Goal: Check status: Check status

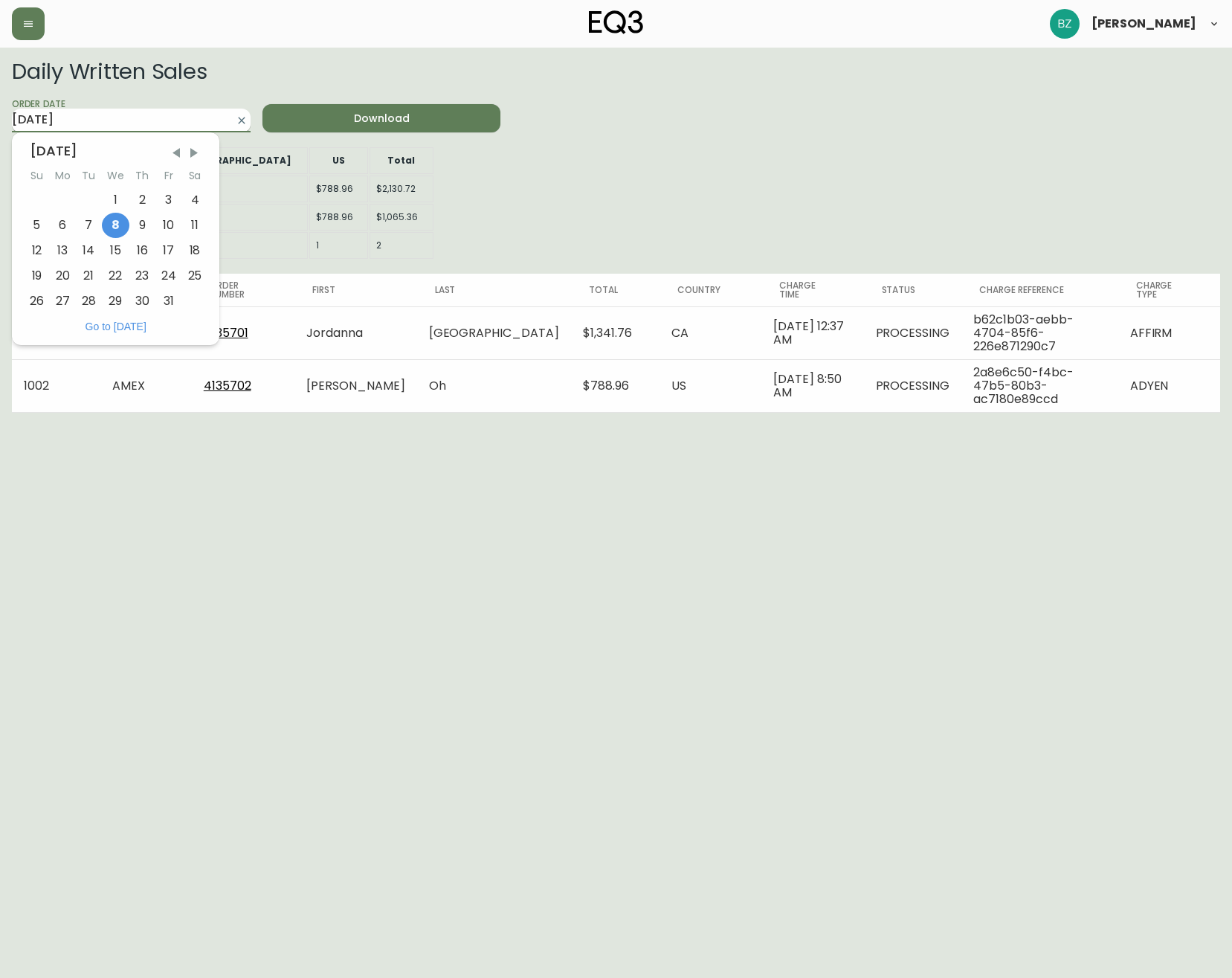
click at [182, 121] on input "[DATE]" at bounding box center [119, 121] width 215 height 23
drag, startPoint x: 90, startPoint y: 230, endPoint x: 116, endPoint y: 221, distance: 27.5
click at [91, 230] on div "7" at bounding box center [89, 225] width 26 height 25
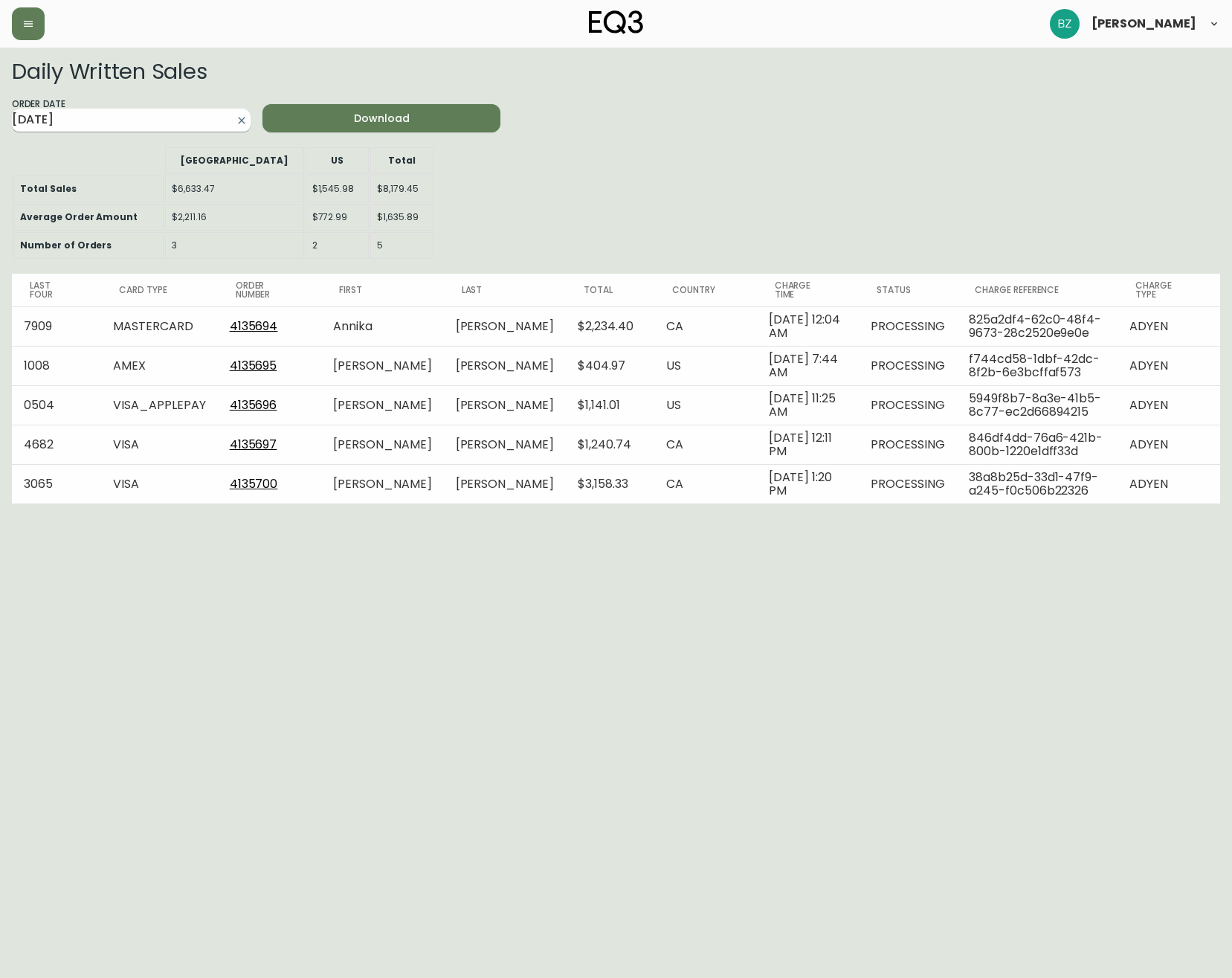
click at [122, 111] on input "[DATE]" at bounding box center [119, 121] width 215 height 23
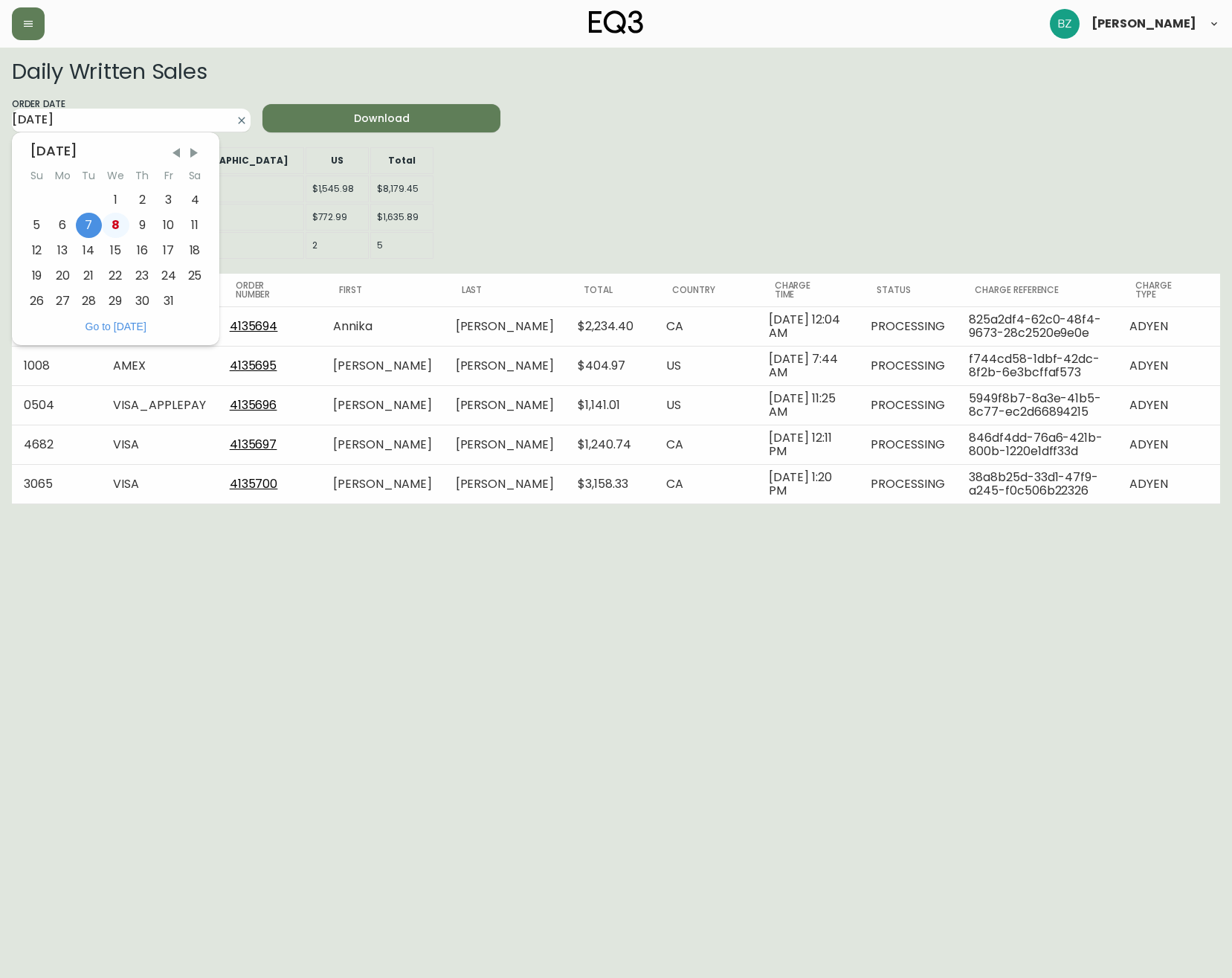
drag, startPoint x: 100, startPoint y: 225, endPoint x: 110, endPoint y: 223, distance: 10.2
click at [110, 223] on div "5 6 7 8 9 10 11" at bounding box center [115, 225] width 183 height 25
click at [111, 223] on div "8" at bounding box center [116, 225] width 28 height 25
type input "[DATE]"
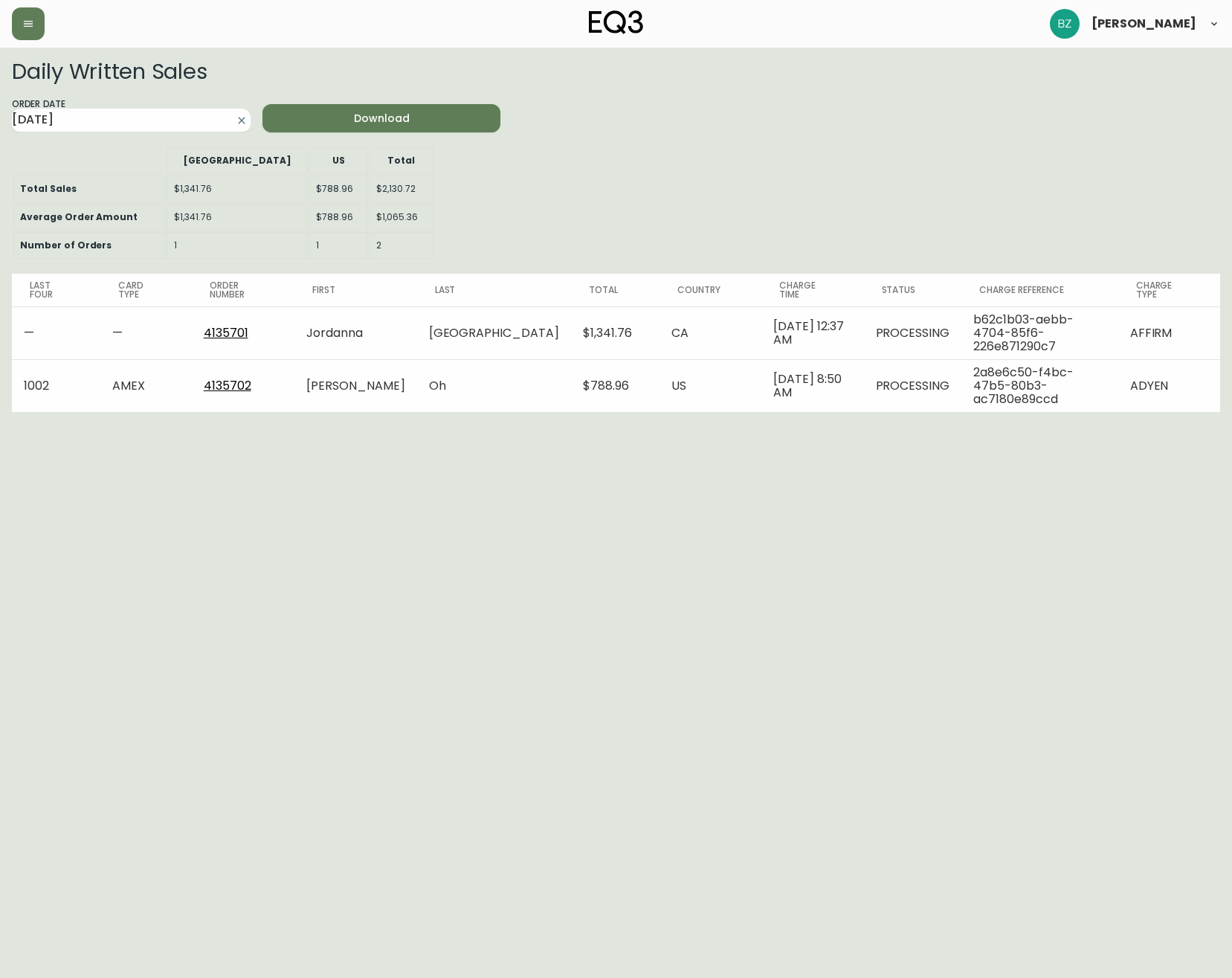
click at [744, 187] on div "Daily Written Sales Order Date [DATE] Download [GEOGRAPHIC_DATA] US Total Total…" at bounding box center [616, 236] width 1209 height 353
